Goal: Check status: Check status

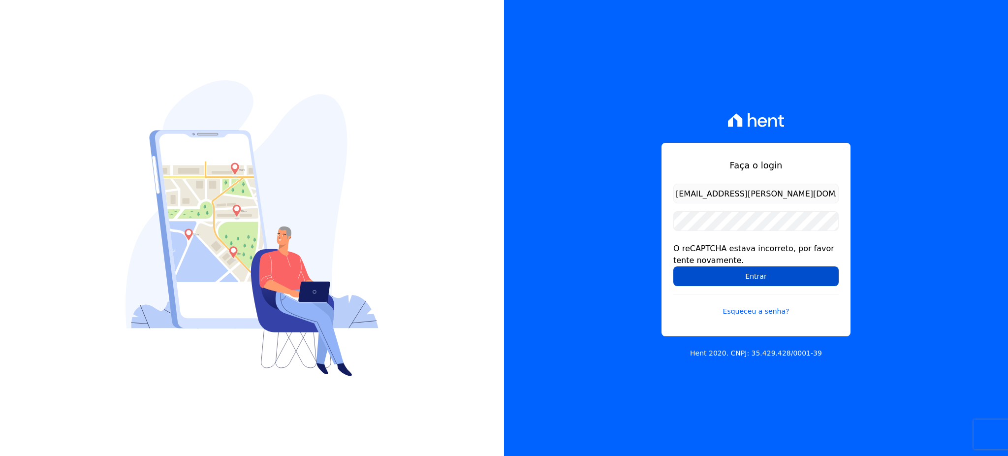
drag, startPoint x: 750, startPoint y: 273, endPoint x: 358, endPoint y: 4, distance: 474.4
click at [750, 272] on input "Entrar" at bounding box center [755, 276] width 165 height 20
click at [743, 263] on div "O reCAPTCHA estava incorreto, por favor tente novamente." at bounding box center [755, 255] width 165 height 24
click at [746, 271] on input "Entrar" at bounding box center [755, 276] width 165 height 20
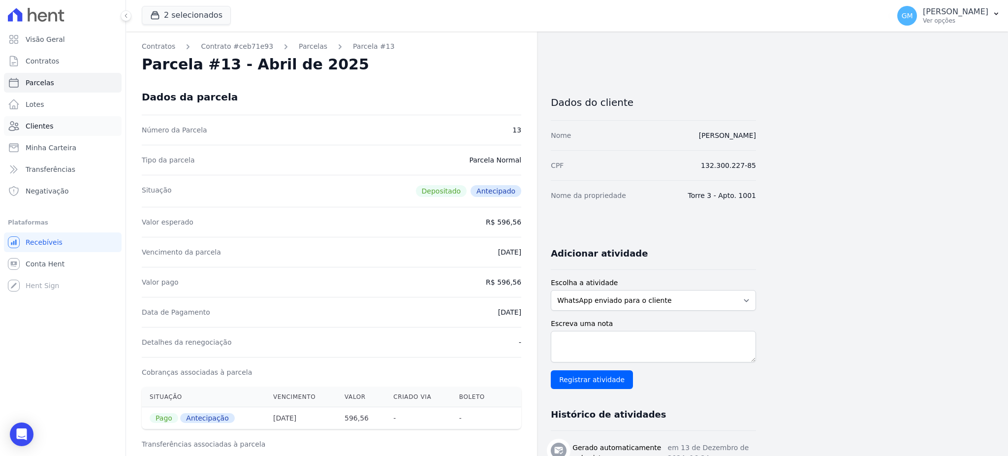
click at [51, 124] on link "Clientes" at bounding box center [63, 126] width 118 height 20
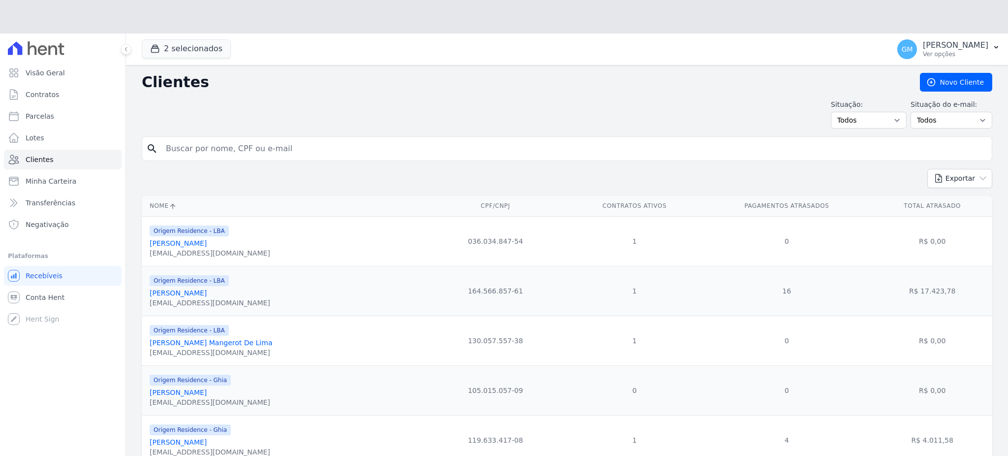
click at [208, 139] on input "search" at bounding box center [574, 149] width 828 height 20
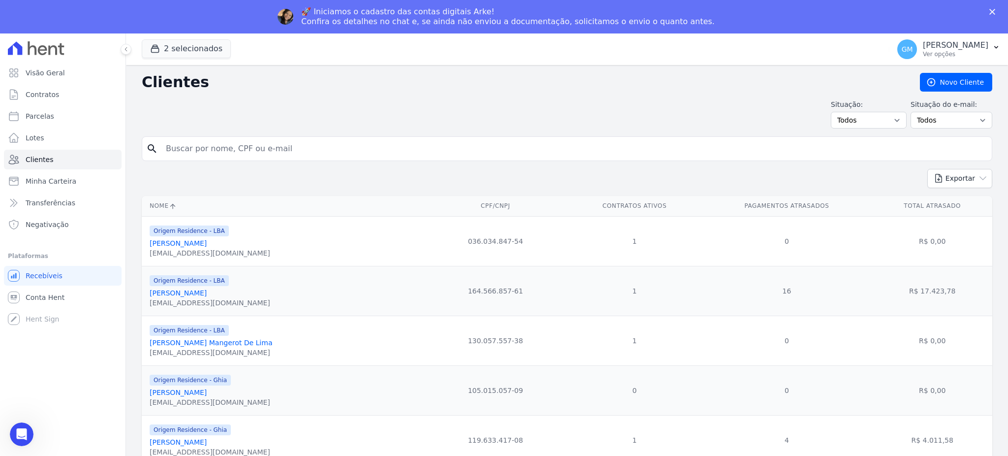
paste input "Luciano Abel de Oliveira Fernandes"
type input "Luciano Abel de Oliveira Fernandes"
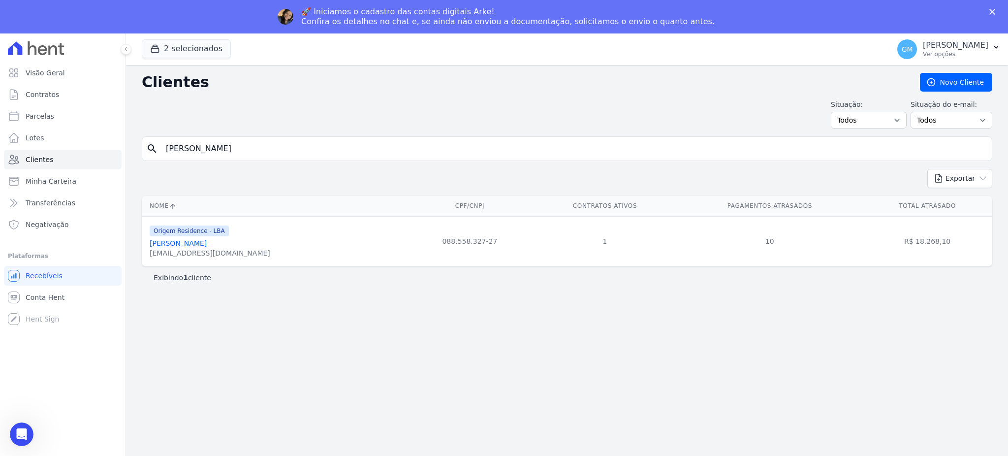
click at [207, 247] on link "Luciano Abel De Oliveira Fernandes" at bounding box center [178, 243] width 57 height 8
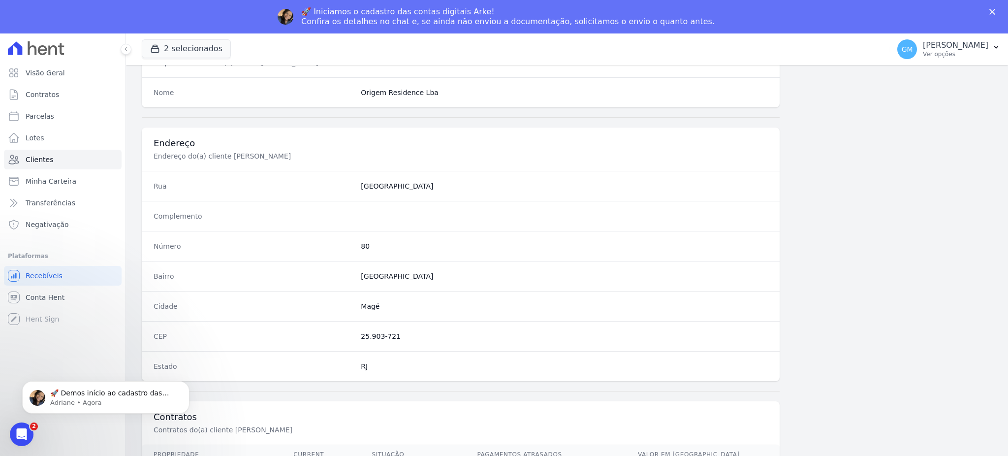
scroll to position [466, 0]
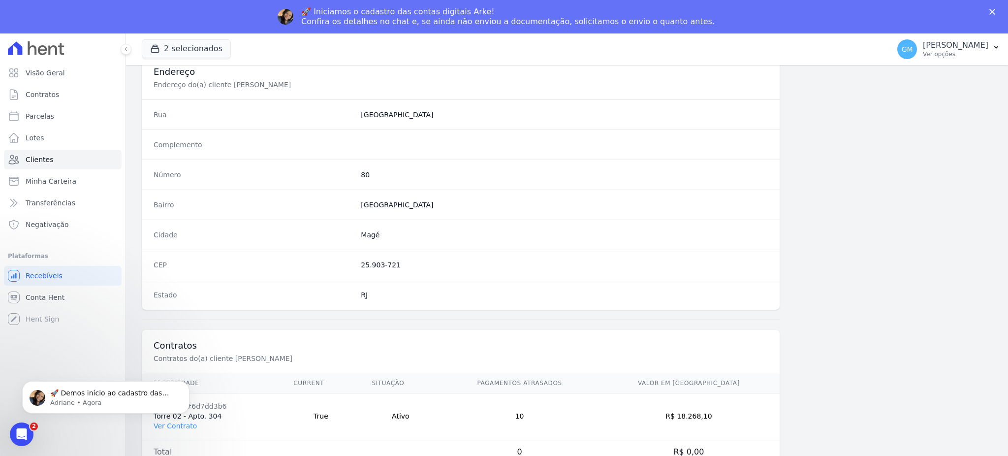
click at [189, 419] on body "🚀 Demos início ao cadastro das Contas Digitais Arke! Iniciamos a abertura para …" at bounding box center [105, 394] width 189 height 61
drag, startPoint x: 185, startPoint y: 424, endPoint x: 219, endPoint y: 775, distance: 352.5
click at [185, 424] on body "🚀 Demos início ao cadastro das Contas Digitais Arke! Iniciamos a abertura para …" at bounding box center [105, 394] width 189 height 61
click at [18, 437] on icon "Abertura do Messenger da Intercom" at bounding box center [20, 433] width 16 height 16
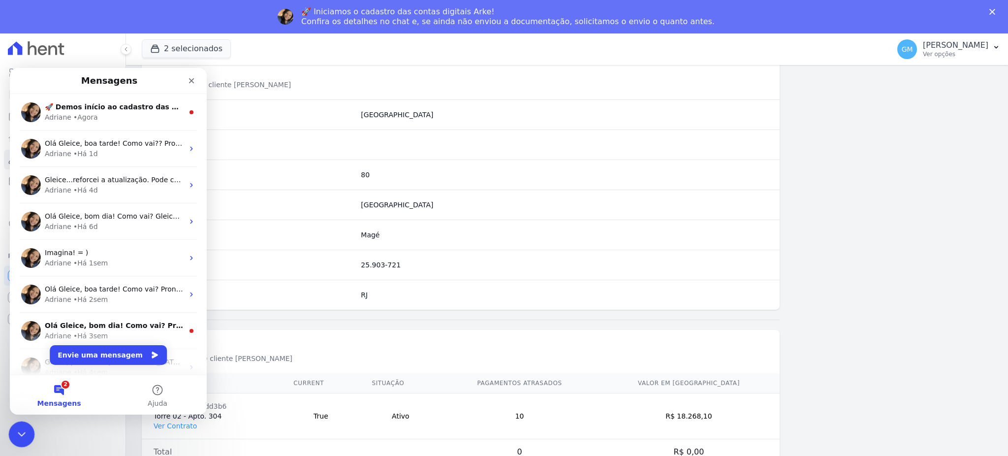
scroll to position [0, 0]
click at [192, 82] on icon "Fechar" at bounding box center [191, 80] width 5 height 5
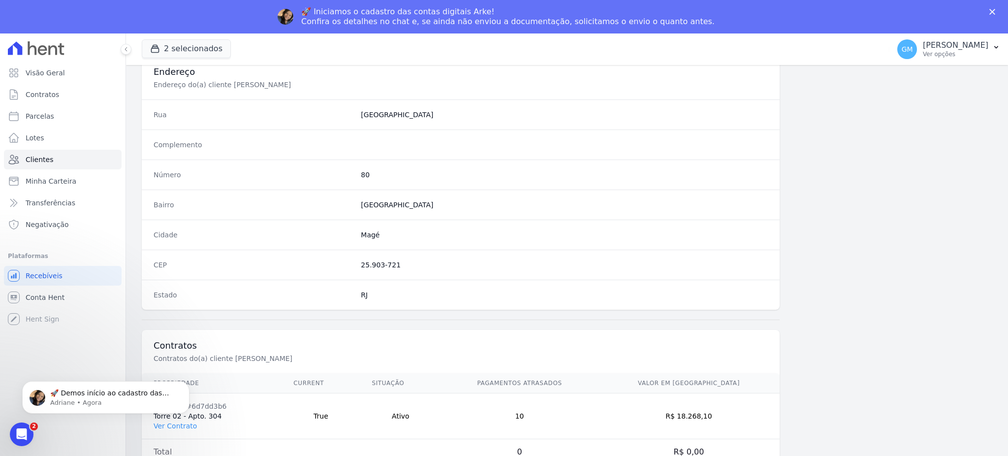
click at [176, 428] on html "🚀 Demos início ao cadastro das Contas Digitais Arke! Iniciamos a abertura para …" at bounding box center [105, 394] width 197 height 69
click at [171, 426] on html "🚀 Demos início ao cadastro das Contas Digitais Arke! Iniciamos a abertura para …" at bounding box center [105, 394] width 197 height 69
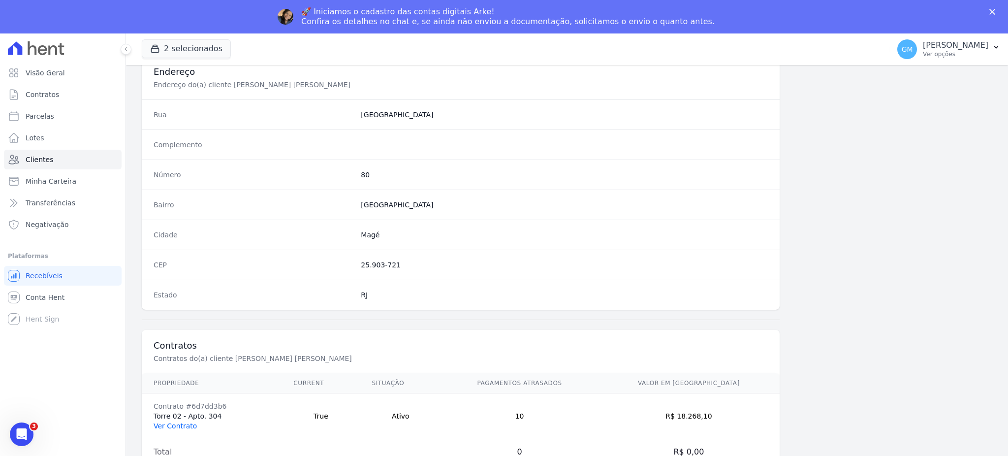
click at [180, 425] on link "Ver Contrato" at bounding box center [175, 426] width 43 height 8
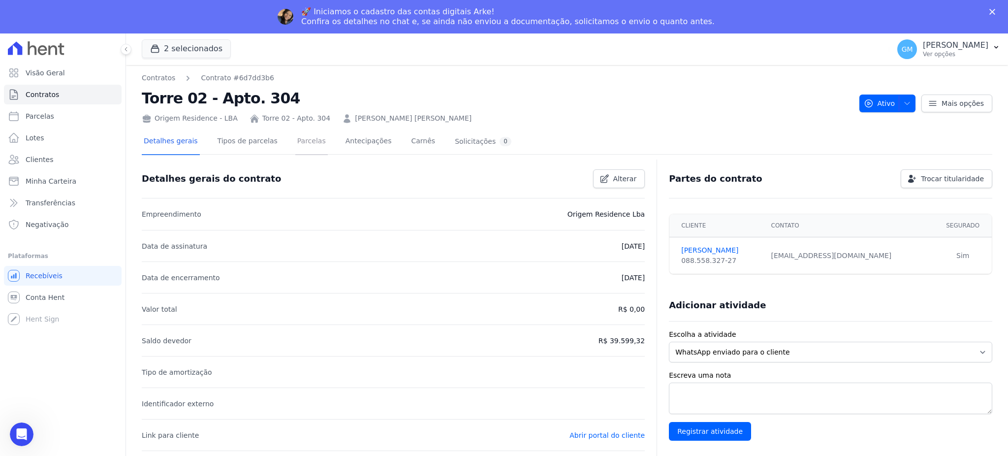
click at [296, 149] on link "Parcelas" at bounding box center [311, 142] width 32 height 26
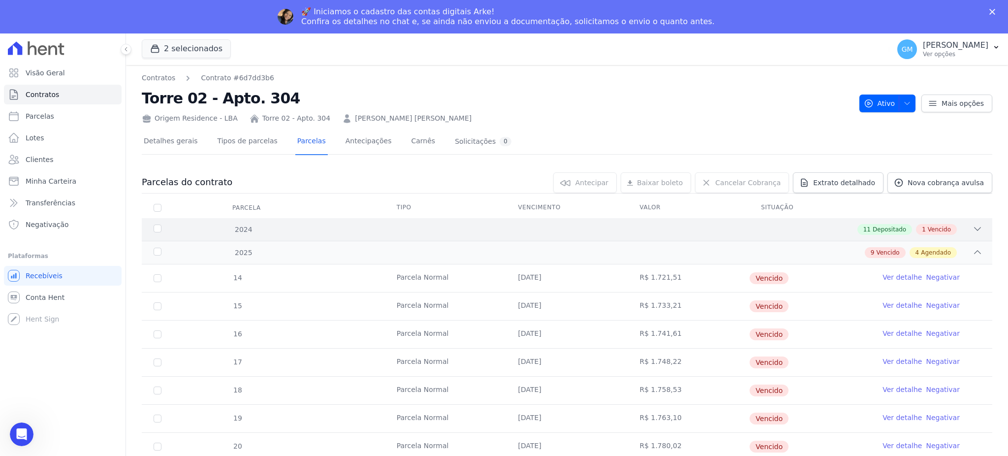
click at [867, 224] on div "11 Depositado" at bounding box center [884, 229] width 55 height 11
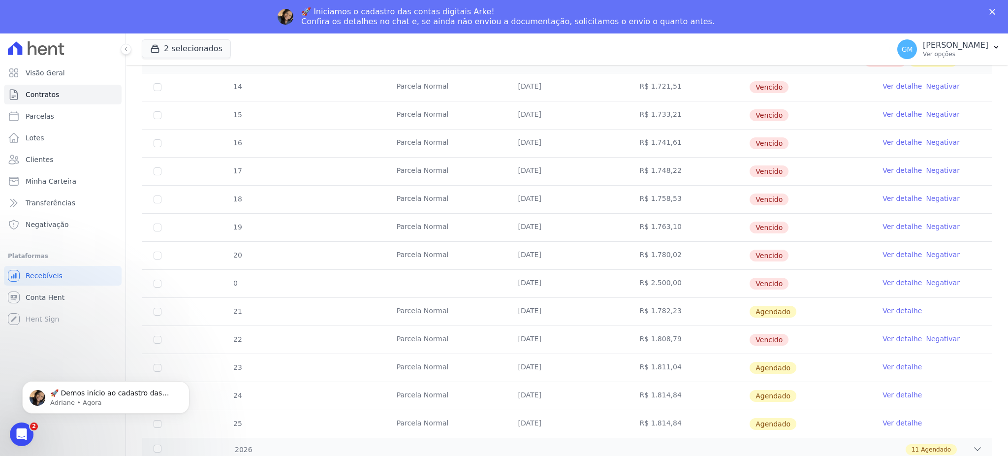
scroll to position [529, 0]
